Goal: Task Accomplishment & Management: Manage account settings

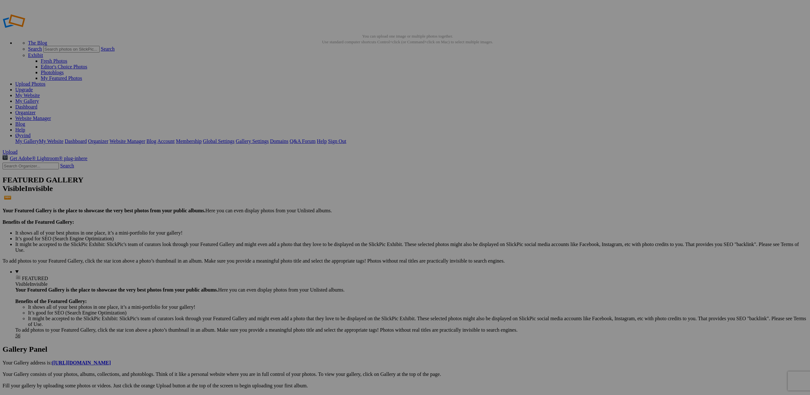
click at [51, 116] on link "Website Manager" at bounding box center [33, 118] width 36 height 5
click at [40, 93] on link "My Website" at bounding box center [27, 95] width 25 height 5
click at [37, 104] on link "Dashboard" at bounding box center [26, 106] width 22 height 5
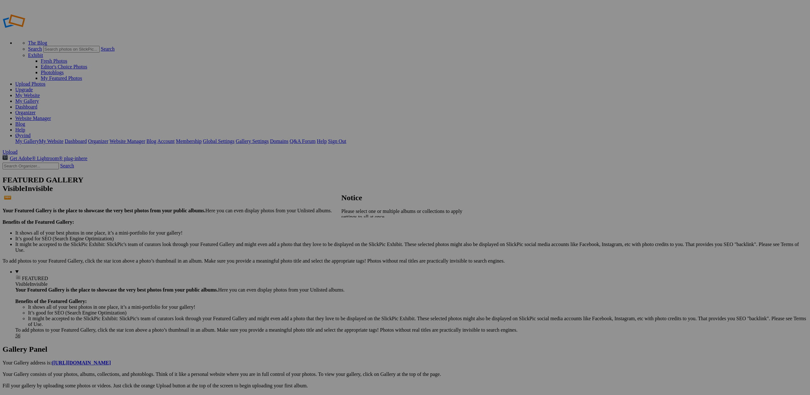
click at [353, 227] on span "Close" at bounding box center [346, 227] width 11 height 5
click at [175, 139] on link "Account" at bounding box center [165, 141] width 17 height 5
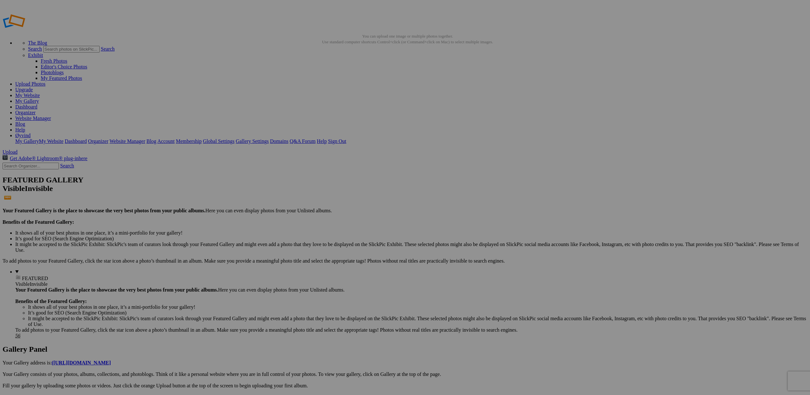
click at [40, 93] on link "My Website" at bounding box center [27, 95] width 25 height 5
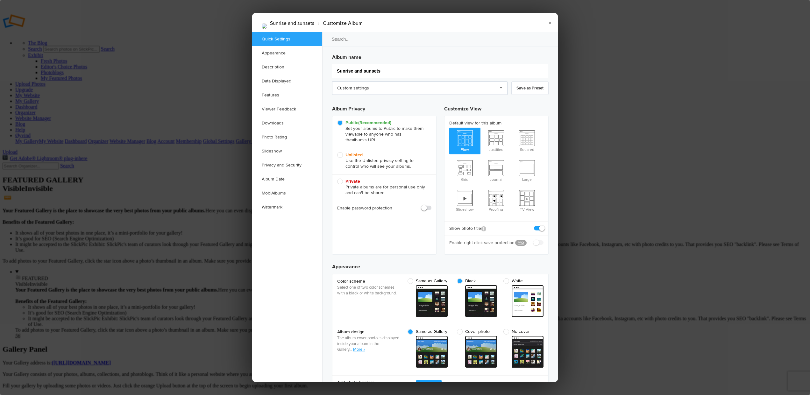
click at [501, 88] on link "Custom settings" at bounding box center [419, 88] width 175 height 13
click at [650, 194] on div at bounding box center [405, 197] width 810 height 395
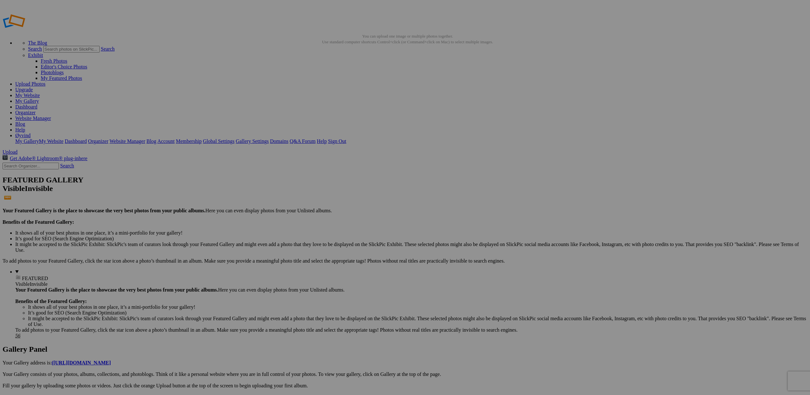
click at [327, 139] on link "Help" at bounding box center [322, 141] width 10 height 5
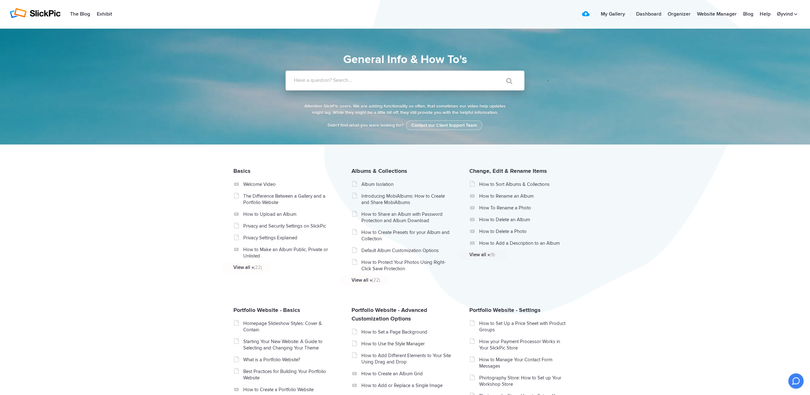
click at [444, 87] on input "Have a question? Search..." at bounding box center [392, 81] width 213 height 20
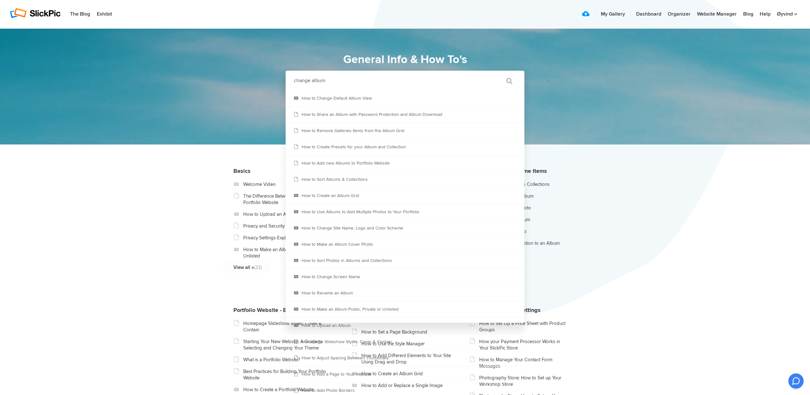
type input "change album"
click at [506, 81] on input "" at bounding box center [506, 80] width 27 height 15
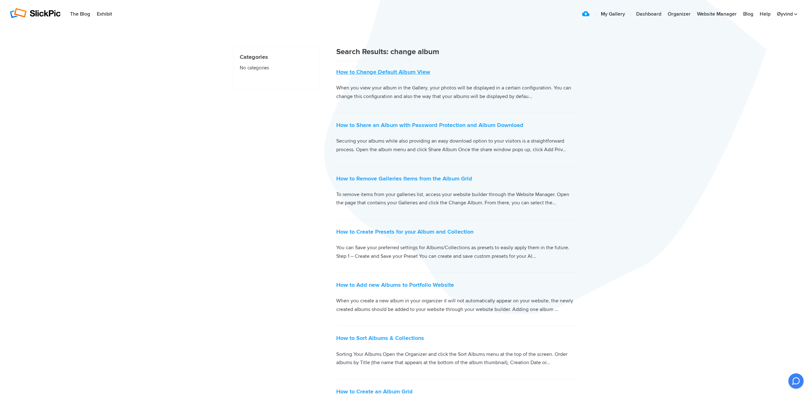
click at [391, 70] on link "How to Change Default Album View" at bounding box center [383, 71] width 94 height 7
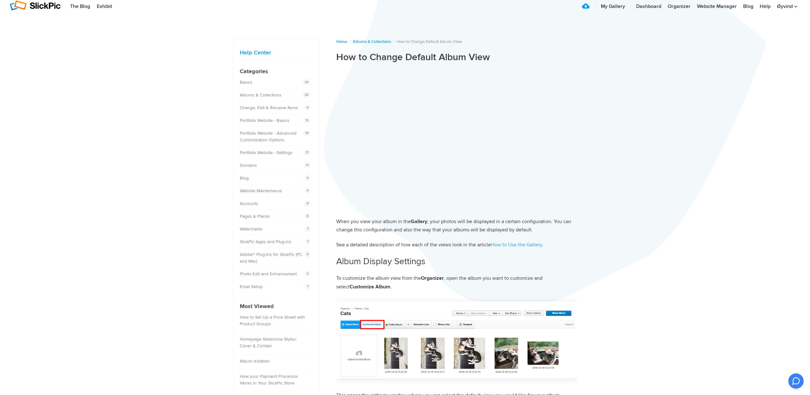
scroll to position [8, 0]
click at [615, 6] on link "My Gallery" at bounding box center [613, 6] width 31 height 13
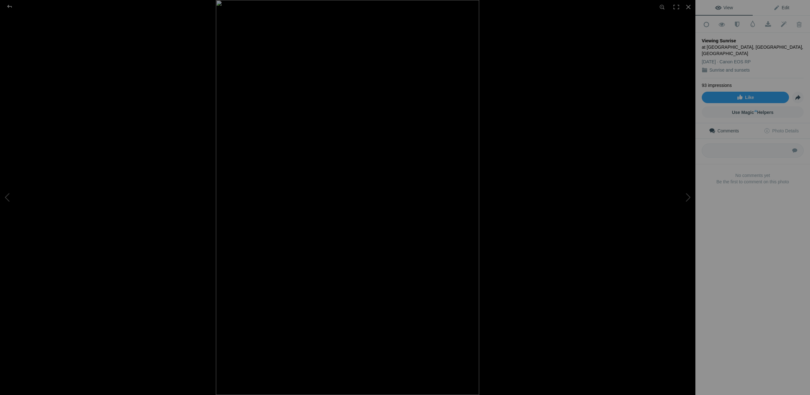
click at [784, 6] on span "Edit" at bounding box center [782, 7] width 16 height 5
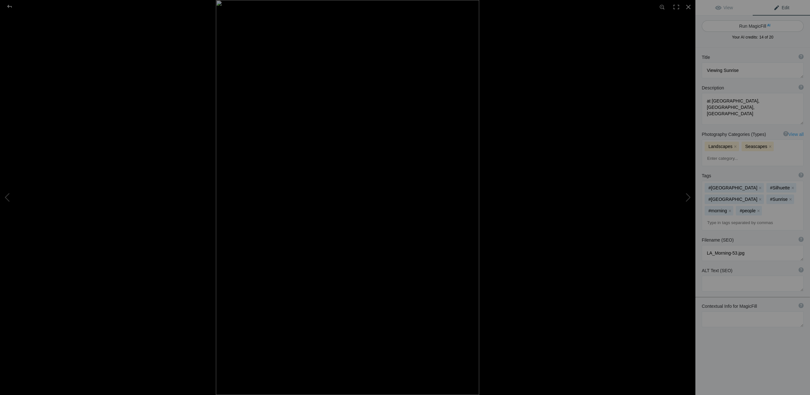
click at [754, 25] on button "Run MagicFill AI" at bounding box center [753, 25] width 102 height 11
type textarea "Breathtaking Sunrise at [GEOGRAPHIC_DATA], [GEOGRAPHIC_DATA], [GEOGRAPHIC_DATA]"
type textarea "Experience the stunning beauty of a sunrise over [GEOGRAPHIC_DATA] in [GEOGRAPH…"
type textarea "breathtaking-sunrise-mar-menor-[GEOGRAPHIC_DATA]jpg"
type textarea "A serene sunrise over [GEOGRAPHIC_DATA] in [GEOGRAPHIC_DATA], [GEOGRAPHIC_DATA]…"
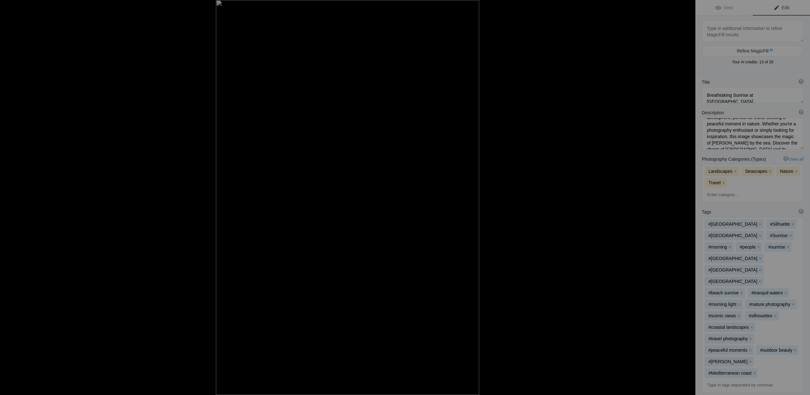
scroll to position [65, 0]
click at [10, 5] on div at bounding box center [9, 6] width 23 height 13
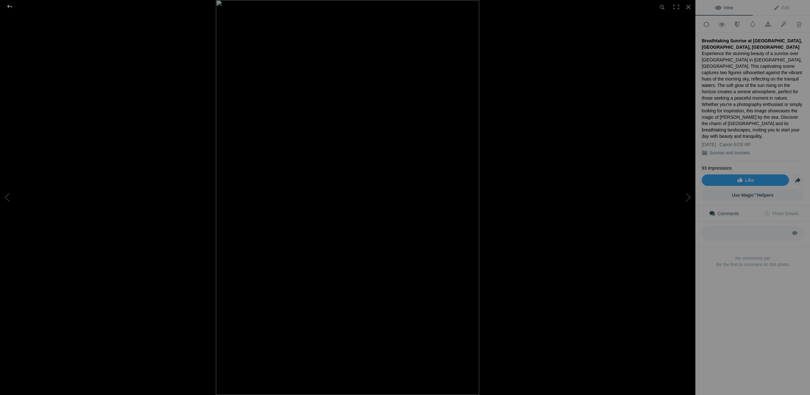
click at [11, 7] on div at bounding box center [9, 6] width 23 height 13
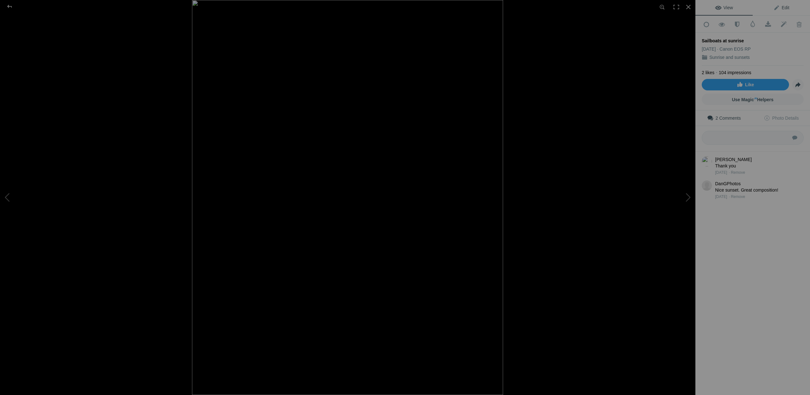
click at [776, 7] on span "Edit" at bounding box center [782, 7] width 16 height 5
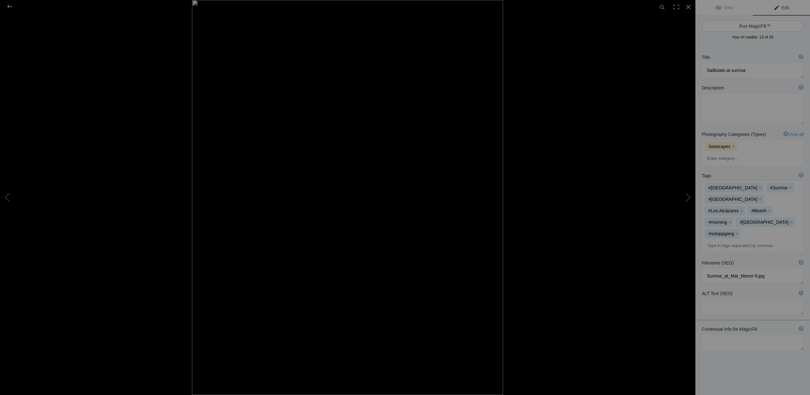
click at [753, 26] on button "Run MagicFill AI" at bounding box center [753, 25] width 102 height 11
type textarea "Tranquil Sailboats at Sunrise Reflecting on Calm Waters"
type textarea "Experience the serene beauty of sailboats gently bobbing in the water as the su…"
type textarea "tranquil-sailboats-sunrise-reflection.jpg"
type textarea "Three sailboats at sunrise reflecting on calm waters, with a vibrant orange and…"
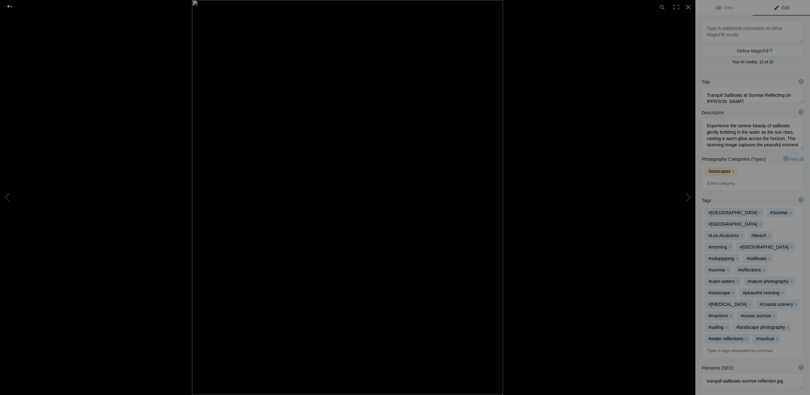
click at [11, 5] on div at bounding box center [9, 6] width 23 height 13
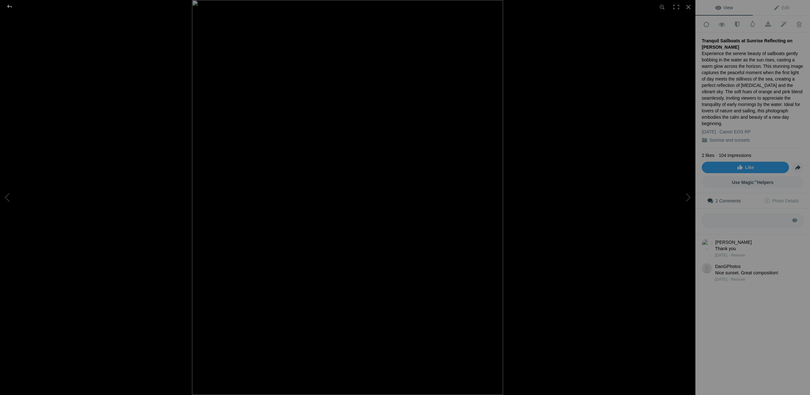
click at [11, 7] on div at bounding box center [9, 6] width 23 height 13
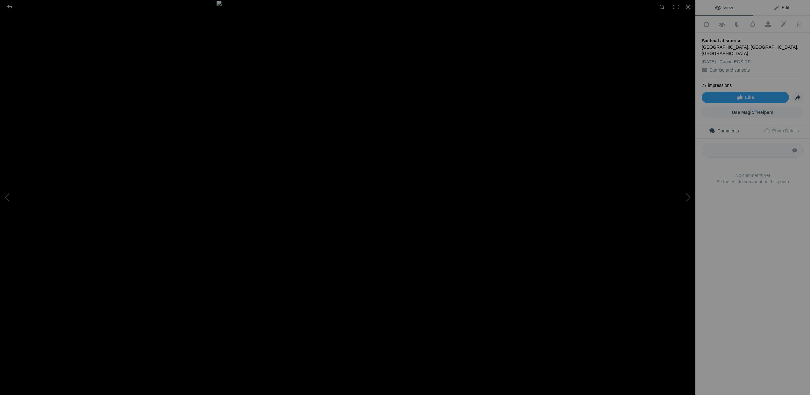
click at [779, 8] on span "Edit" at bounding box center [782, 7] width 16 height 5
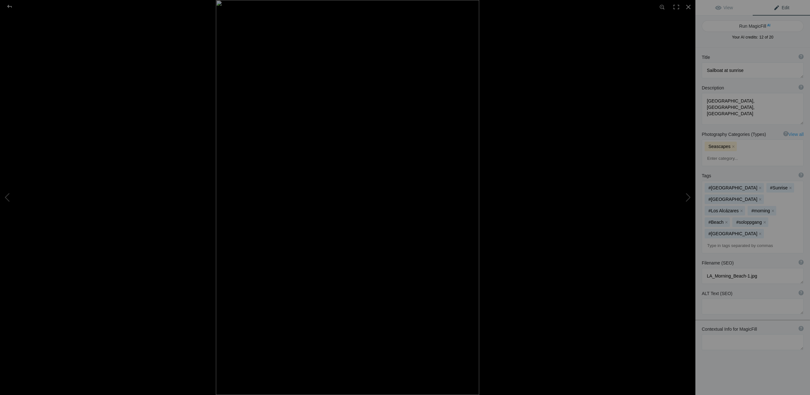
scroll to position [3, 0]
click at [756, 23] on button "Run MagicFill AI" at bounding box center [753, 24] width 102 height 11
type textarea "Tranquil Sailboat at Sunrise in Mar Menor, Murcia"
type textarea "Experience the serene beauty of a sailboat gently anchored in the calm waters o…"
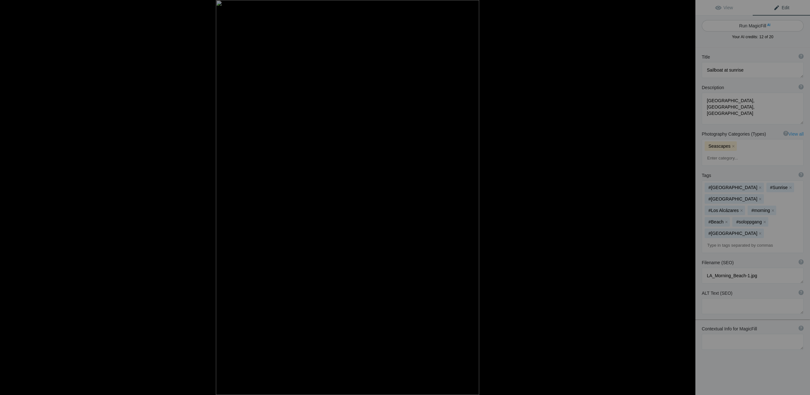
type textarea "tranquil-sailboat-sunrise-mar-menor.jpg"
type textarea "A sailboat anchored in the calm waters of Mar Menor, Murcia, at sunrise, with p…"
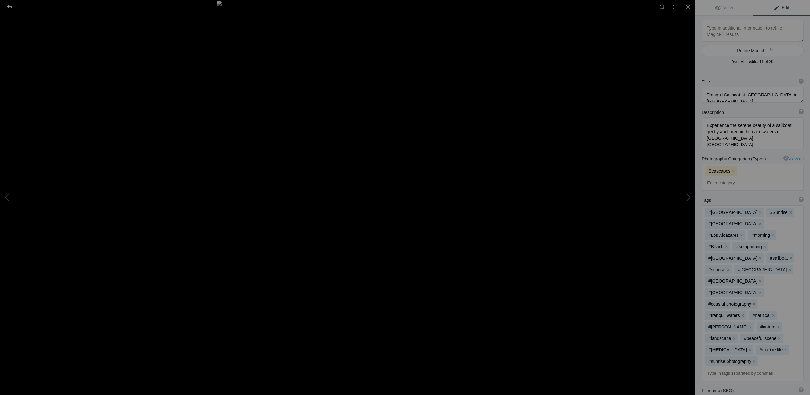
click at [11, 7] on div at bounding box center [9, 6] width 23 height 13
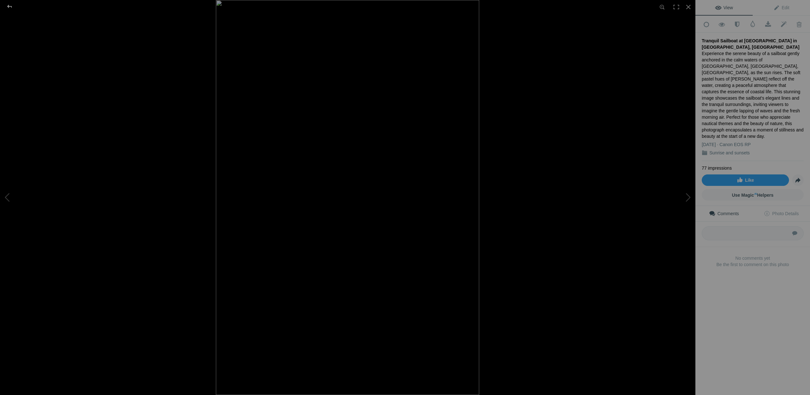
click at [8, 6] on div at bounding box center [9, 6] width 23 height 13
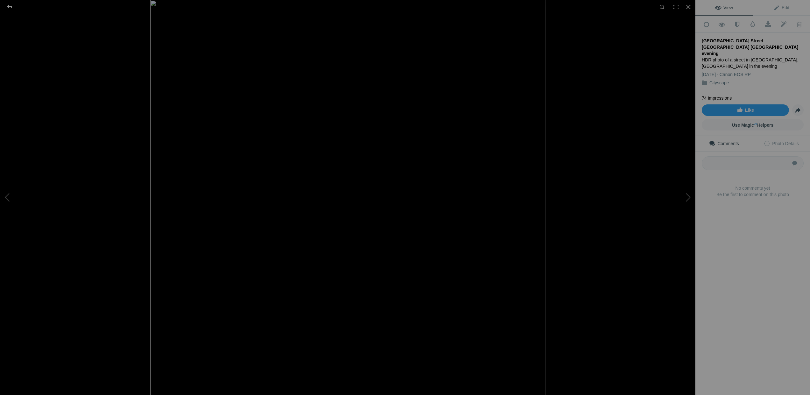
click at [9, 5] on div at bounding box center [9, 6] width 23 height 13
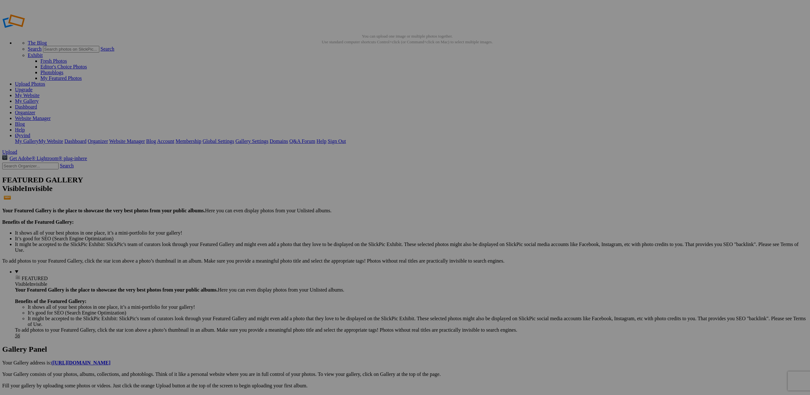
scroll to position [1, 0]
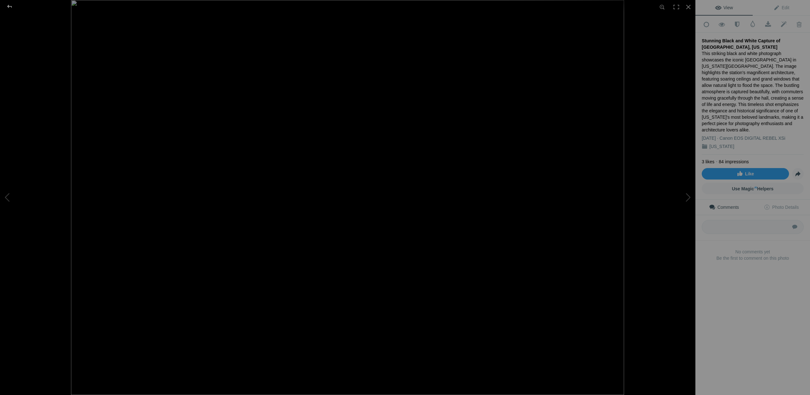
click at [5, 4] on div at bounding box center [9, 6] width 23 height 13
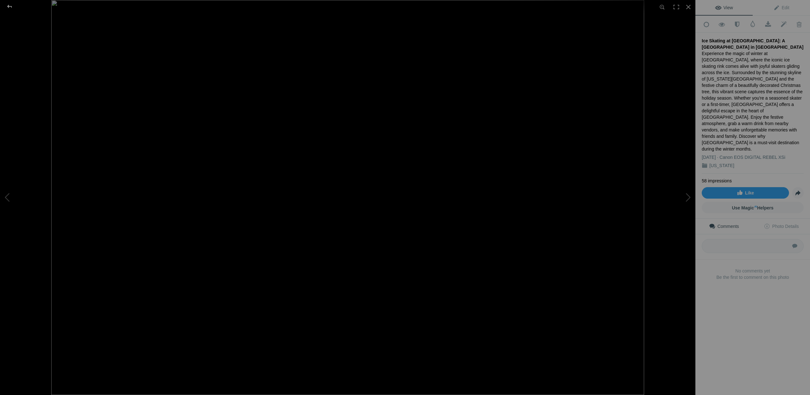
click at [9, 6] on div at bounding box center [9, 6] width 23 height 13
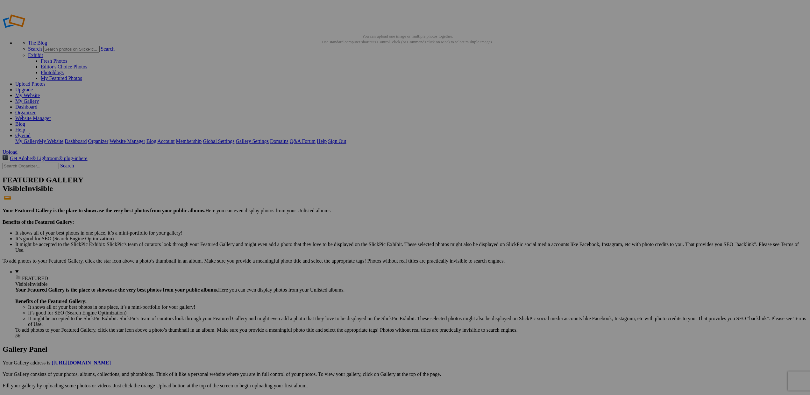
click at [40, 93] on link "My Website" at bounding box center [27, 95] width 25 height 5
